Goal: Communication & Community: Ask a question

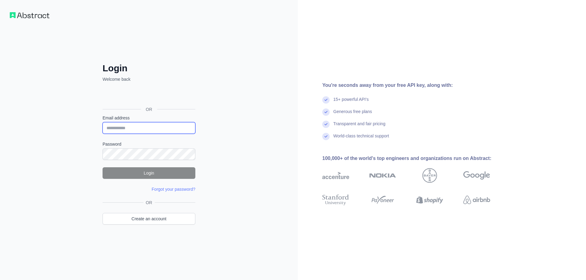
type input "**********"
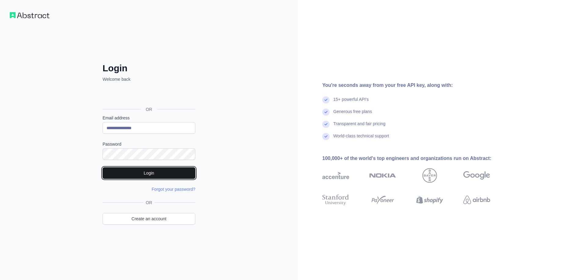
click at [137, 171] on button "Login" at bounding box center [149, 173] width 93 height 12
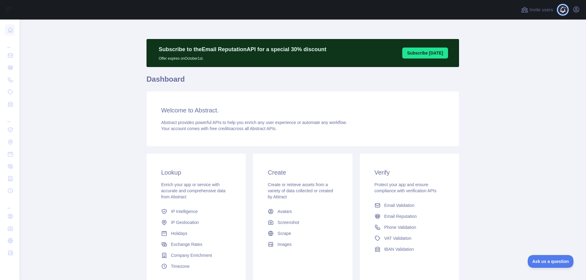
click at [567, 10] on span at bounding box center [565, 10] width 12 height 20
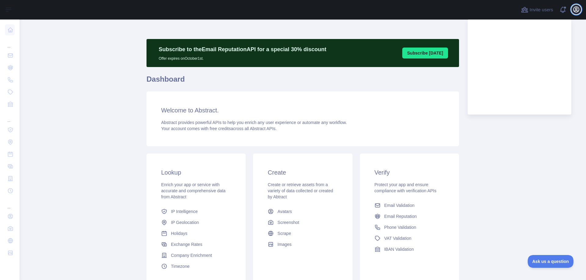
click at [581, 8] on button "Open user menu" at bounding box center [576, 10] width 10 height 10
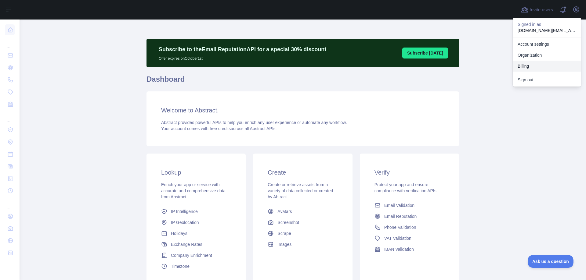
click at [533, 63] on button "Billing" at bounding box center [547, 66] width 68 height 11
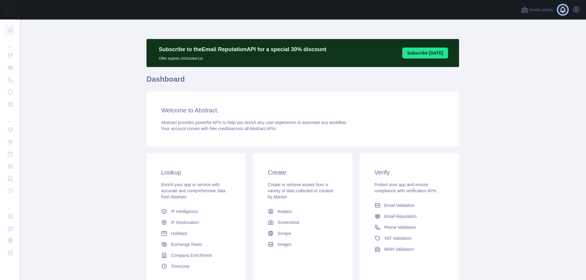
click at [562, 10] on span at bounding box center [565, 10] width 12 height 20
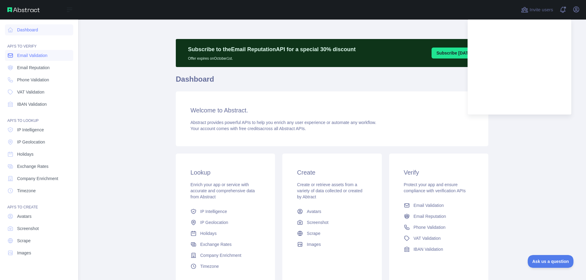
click at [32, 58] on span "Email Validation" at bounding box center [32, 55] width 30 height 6
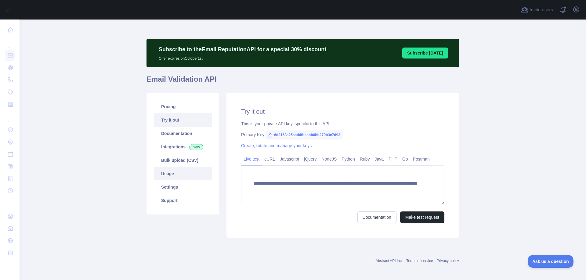
click at [173, 178] on link "Usage" at bounding box center [183, 173] width 58 height 13
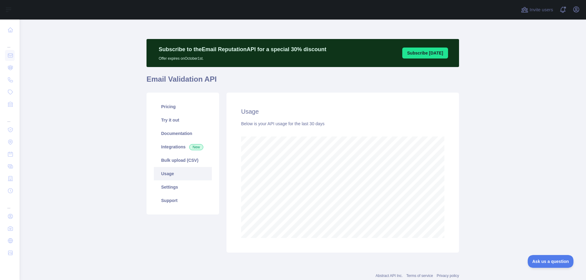
scroll to position [261, 562]
click at [168, 136] on link "Documentation" at bounding box center [183, 133] width 58 height 13
click at [161, 104] on link "Pricing" at bounding box center [183, 106] width 58 height 13
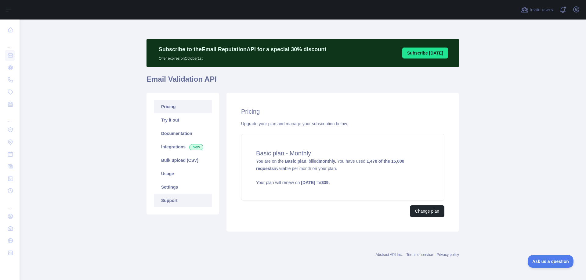
click at [164, 205] on link "Support" at bounding box center [183, 200] width 58 height 13
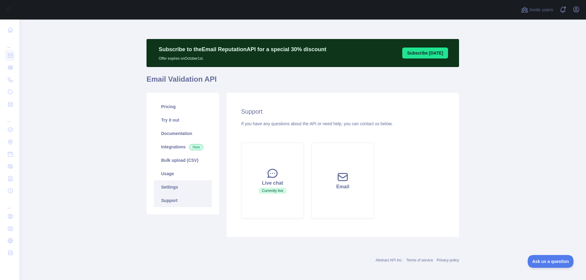
click at [165, 186] on link "Settings" at bounding box center [183, 187] width 58 height 13
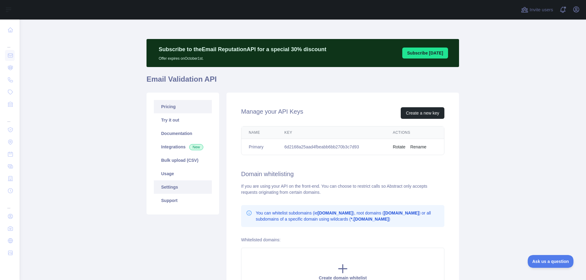
click at [168, 110] on link "Pricing" at bounding box center [183, 106] width 58 height 13
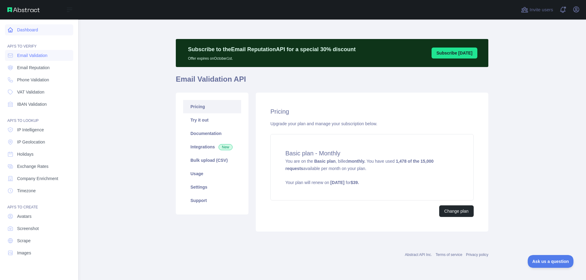
click at [18, 30] on link "Dashboard" at bounding box center [39, 29] width 68 height 11
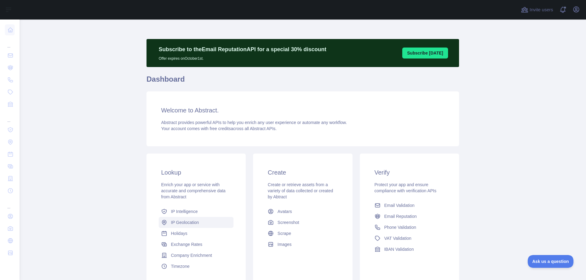
click at [181, 221] on span "IP Geolocation" at bounding box center [185, 223] width 28 height 6
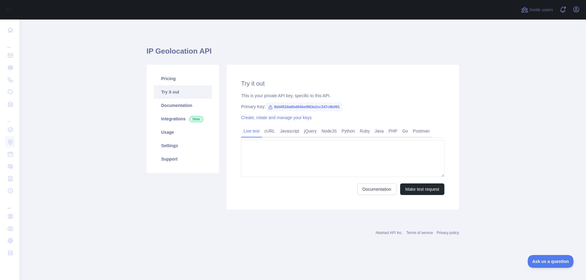
type textarea "**********"
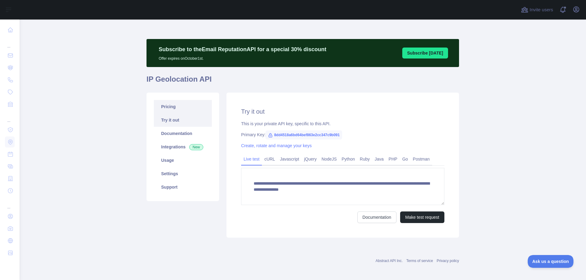
click at [168, 106] on link "Pricing" at bounding box center [183, 106] width 58 height 13
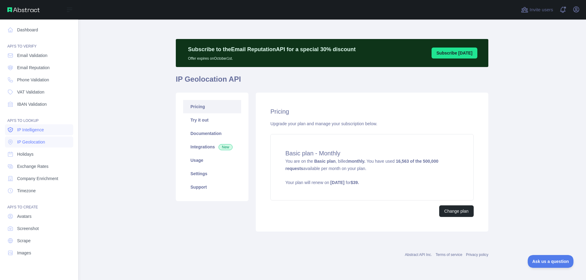
click at [34, 134] on link "IP Intelligence" at bounding box center [39, 129] width 68 height 11
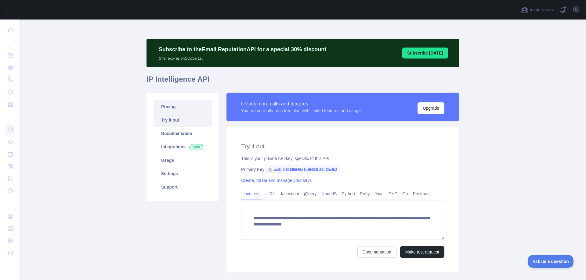
click at [169, 108] on link "Pricing" at bounding box center [183, 106] width 58 height 13
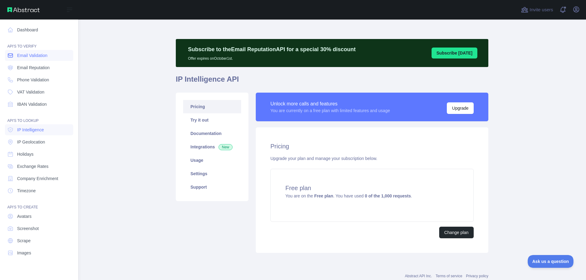
click at [31, 58] on span "Email Validation" at bounding box center [32, 55] width 30 height 6
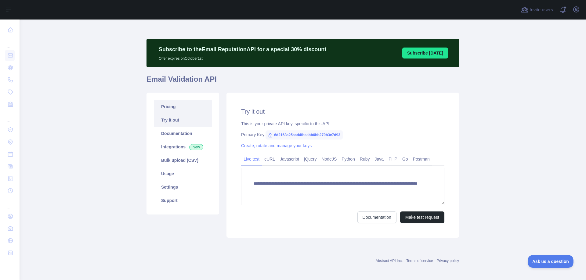
click at [168, 109] on link "Pricing" at bounding box center [183, 106] width 58 height 13
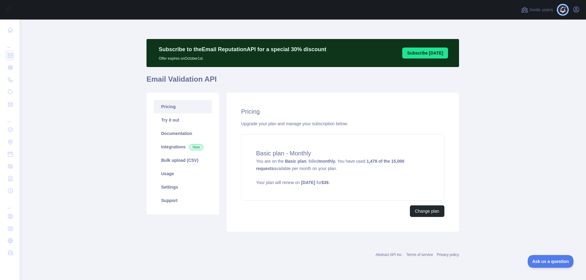
click at [562, 7] on span at bounding box center [565, 10] width 12 height 20
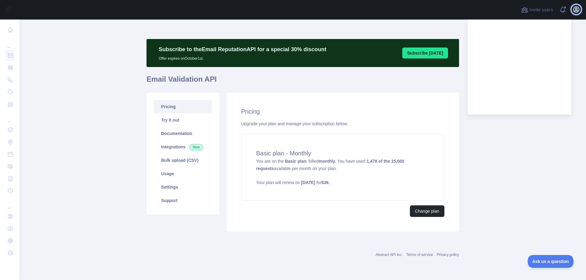
click at [578, 9] on icon "button" at bounding box center [575, 9] width 5 height 5
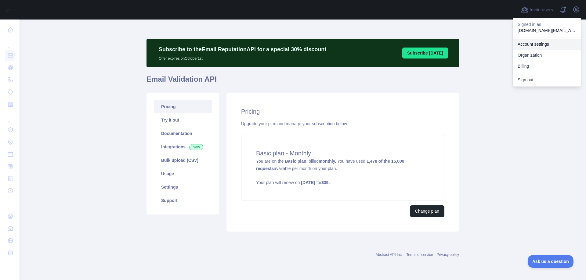
click at [532, 46] on link "Account settings" at bounding box center [547, 44] width 68 height 11
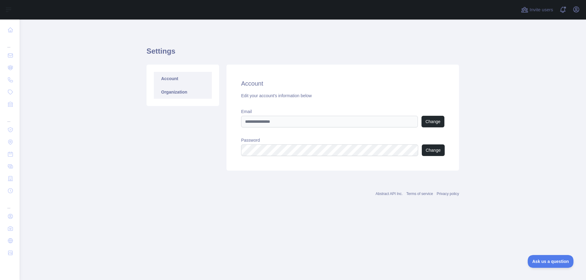
click at [171, 95] on link "Organization" at bounding box center [183, 91] width 58 height 13
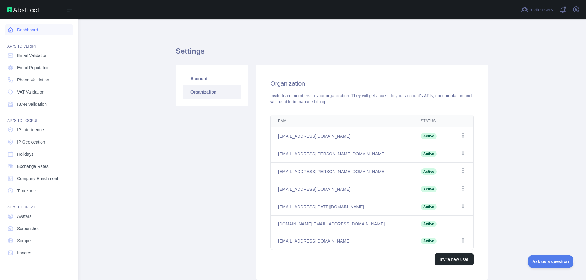
click at [12, 28] on icon at bounding box center [10, 30] width 6 height 6
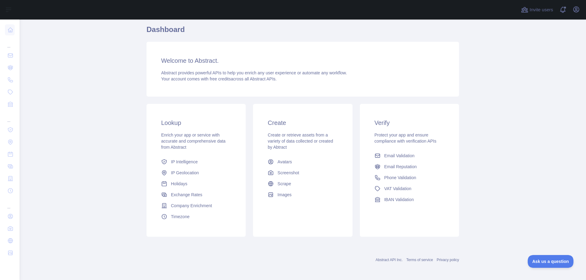
scroll to position [52, 0]
click at [547, 259] on span "Ask us a question" at bounding box center [547, 261] width 46 height 4
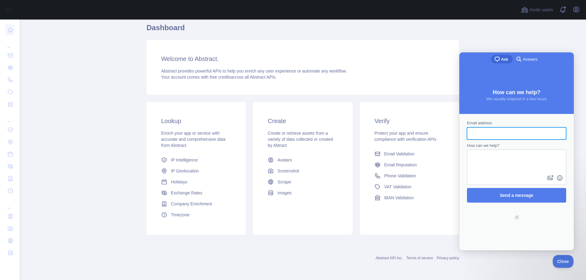
scroll to position [0, 0]
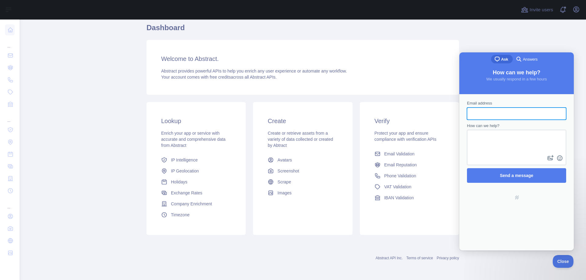
type input "*"
type input "**********"
click at [505, 141] on textarea "How can we help?" at bounding box center [516, 142] width 98 height 23
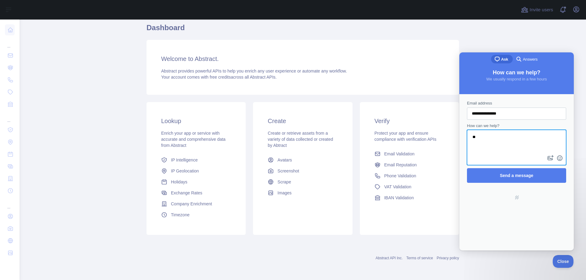
type textarea "*"
paste textarea "**********"
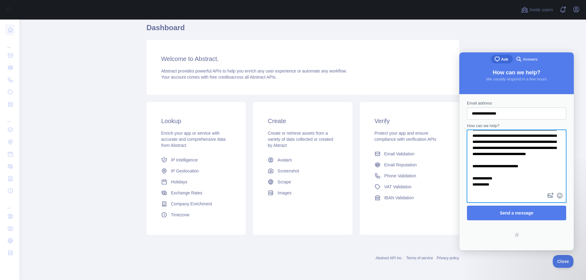
scroll to position [26, 0]
drag, startPoint x: 496, startPoint y: 189, endPoint x: 469, endPoint y: 189, distance: 26.8
click at [469, 189] on textarea "**********" at bounding box center [516, 161] width 98 height 61
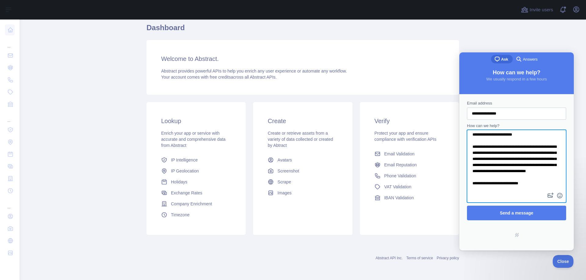
scroll to position [0, 0]
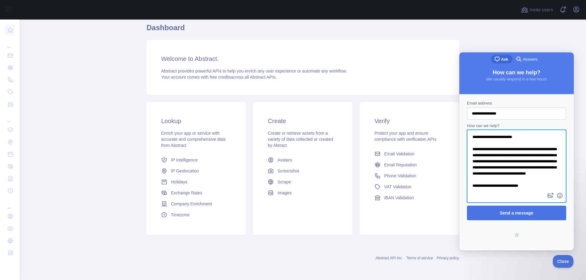
type textarea "**********"
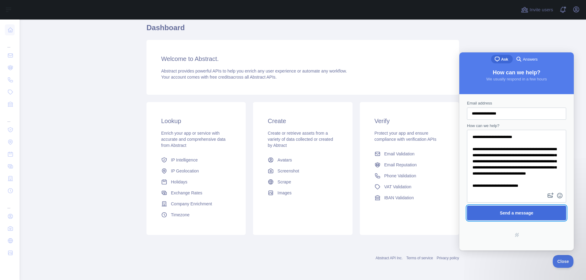
click at [502, 214] on span "Send a message" at bounding box center [517, 213] width 34 height 5
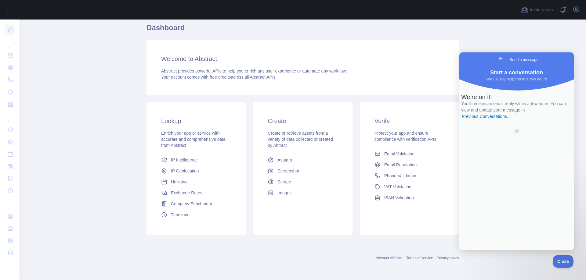
click at [119, 148] on main "Subscribe to the Email Reputation API for a special 30 % discount Offer expires…" at bounding box center [303, 150] width 566 height 261
click at [185, 193] on span "Exchange Rates" at bounding box center [186, 193] width 31 height 6
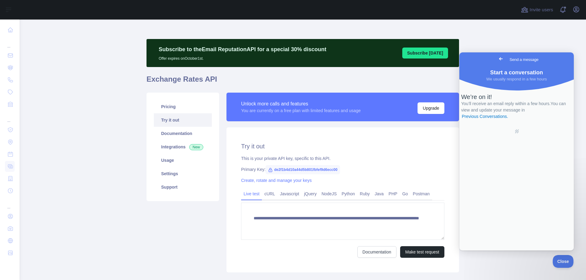
click at [166, 80] on h1 "Exchange Rates API" at bounding box center [302, 81] width 312 height 15
click at [166, 105] on link "Pricing" at bounding box center [183, 106] width 58 height 13
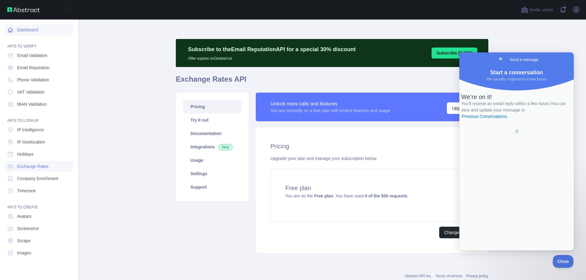
click at [12, 31] on icon at bounding box center [10, 30] width 5 height 5
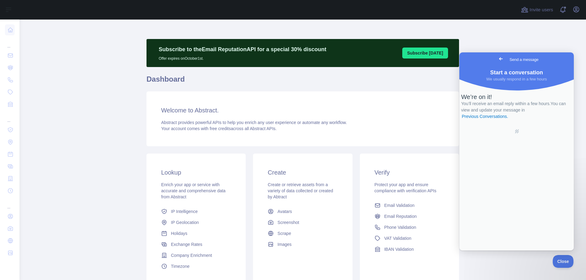
click at [497, 61] on span "Go back" at bounding box center [500, 58] width 7 height 7
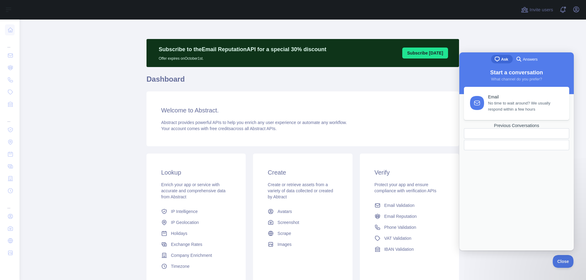
click at [530, 108] on span "No time to wait around? We usually respond within a few hours" at bounding box center [525, 106] width 74 height 12
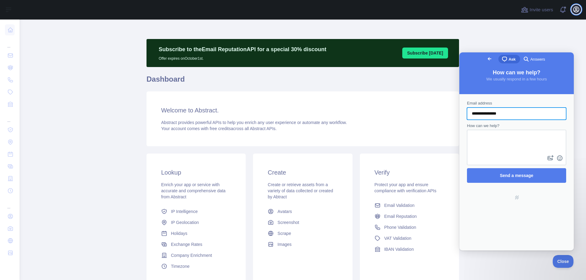
click at [577, 8] on icon "button" at bounding box center [575, 9] width 7 height 7
click at [486, 61] on span "Go back" at bounding box center [489, 58] width 7 height 7
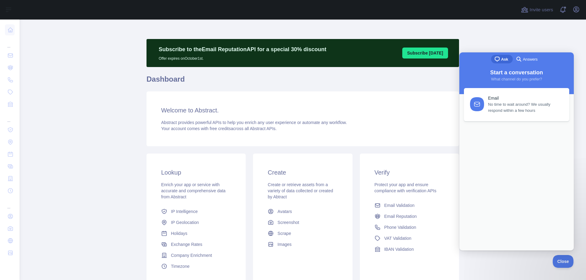
click at [464, 61] on div "chat-square Ask search-medium Answers" at bounding box center [516, 59] width 114 height 15
drag, startPoint x: 489, startPoint y: 36, endPoint x: 35, endPoint y: 14, distance: 454.5
click at [489, 36] on main "Subscribe to the Email Reputation API for a special 30 % discount Offer expires…" at bounding box center [303, 150] width 566 height 261
click at [561, 264] on button "Close" at bounding box center [561, 260] width 21 height 13
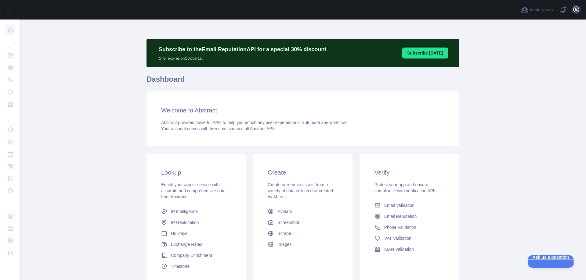
click at [575, 5] on button "Open user menu" at bounding box center [576, 10] width 10 height 10
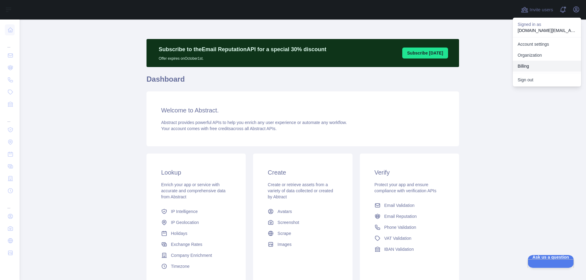
click at [523, 68] on button "Billing" at bounding box center [547, 66] width 68 height 11
